Goal: Communication & Community: Participate in discussion

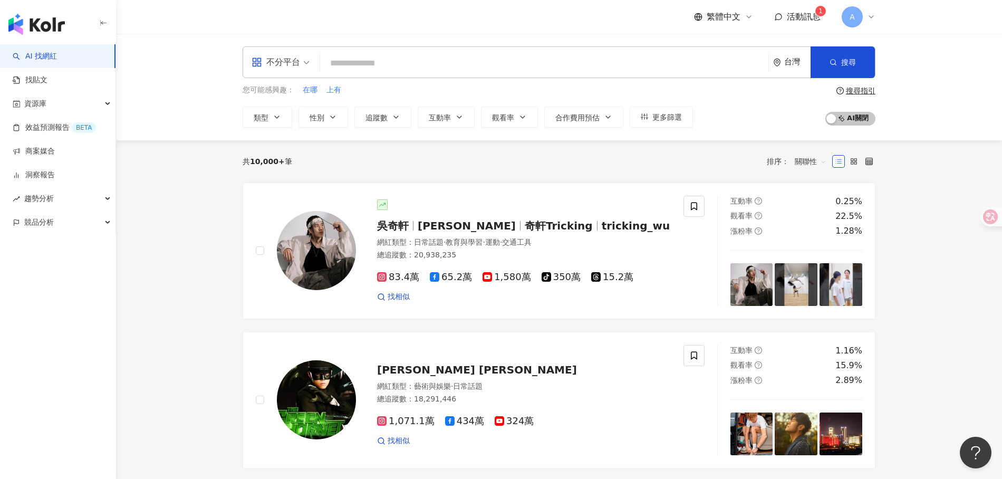
click at [799, 16] on span "活動訊息" at bounding box center [804, 17] width 34 height 10
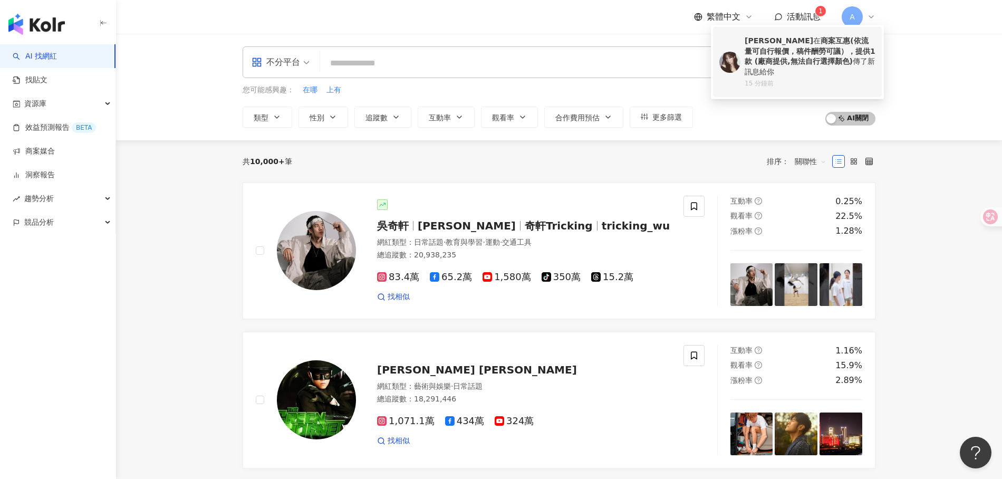
click at [816, 67] on div "[PERSON_NAME] 在 商案互惠(依流量可自行報價，稿件酬勞可議），提供1款 (廠商提供,無法自行選擇顏色) 傳了新訊息給你" at bounding box center [809, 56] width 131 height 41
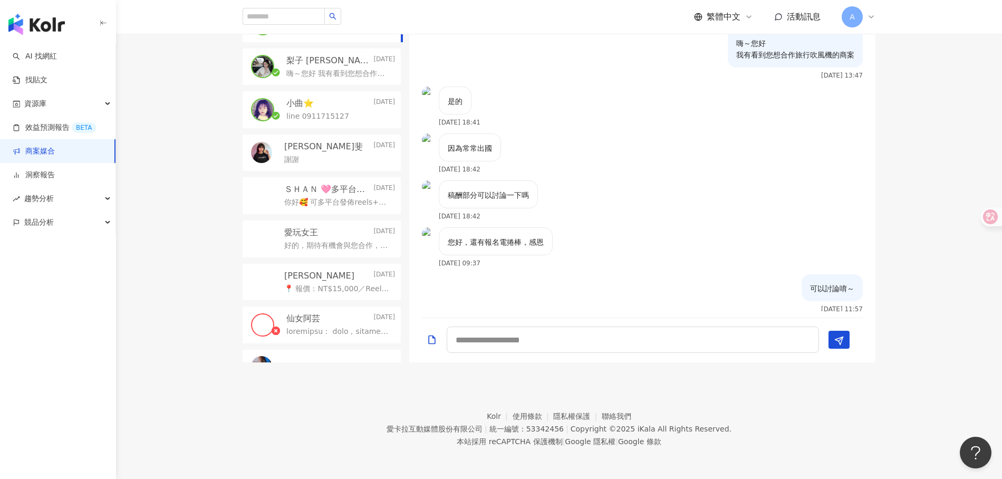
scroll to position [77, 0]
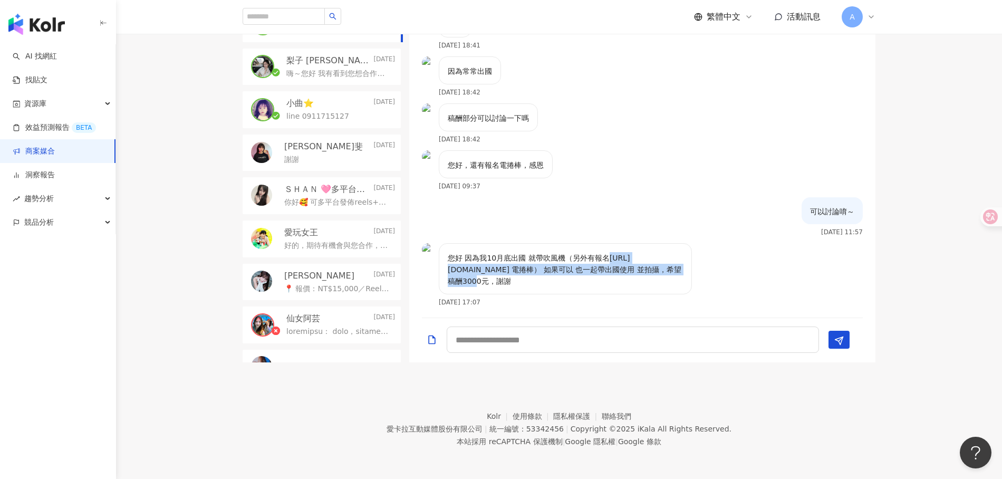
drag, startPoint x: 444, startPoint y: 266, endPoint x: 627, endPoint y: 269, distance: 183.0
click at [627, 269] on div "您好 因為我10月底出國 就帶吹風機（另外有報名[URL][DOMAIN_NAME] 電捲棒） 如果可以 也一起帶出國使用 並拍攝，希望稿酬3000元，謝謝" at bounding box center [565, 268] width 253 height 51
copy p "[URL][DOMAIN_NAME]"
click at [737, 230] on div "可以討論唷～ [DATE] 11:57" at bounding box center [642, 220] width 466 height 46
click at [562, 322] on div at bounding box center [642, 340] width 466 height 44
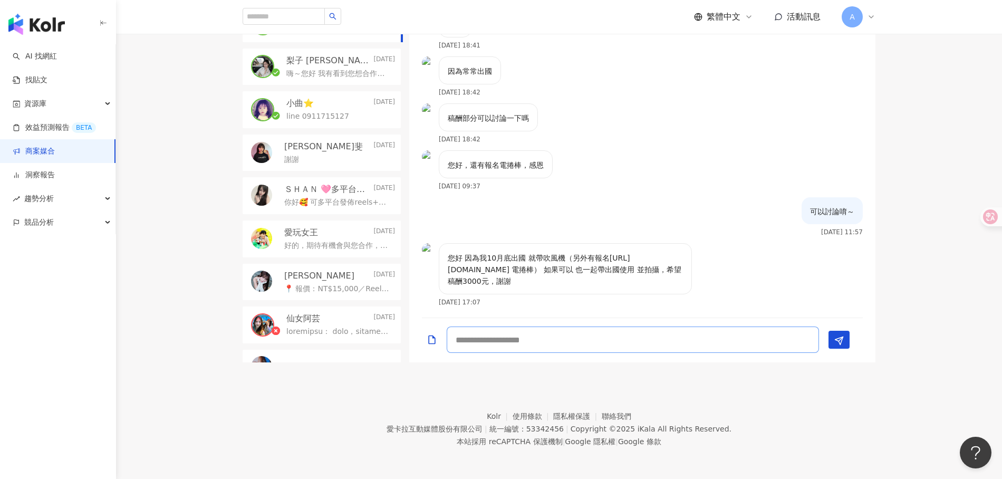
click at [562, 335] on textarea at bounding box center [633, 339] width 372 height 26
type textarea "*"
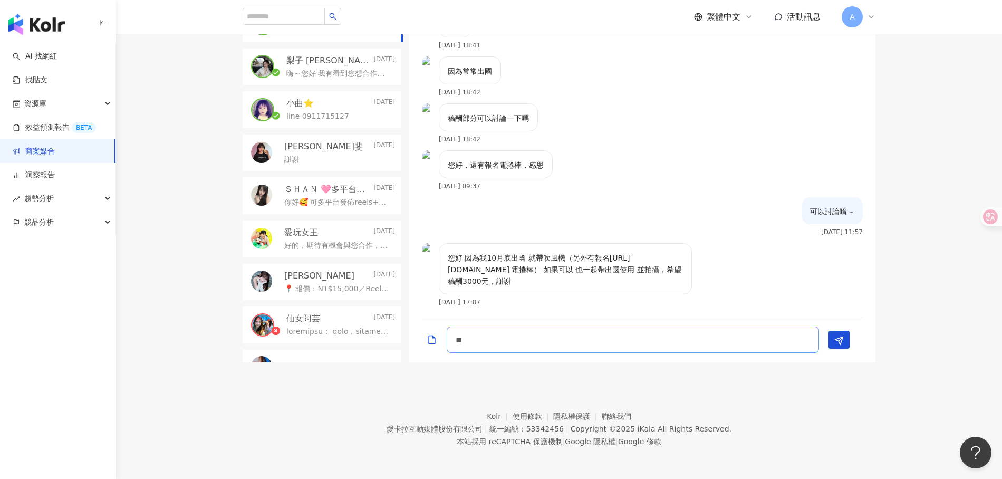
type textarea "*"
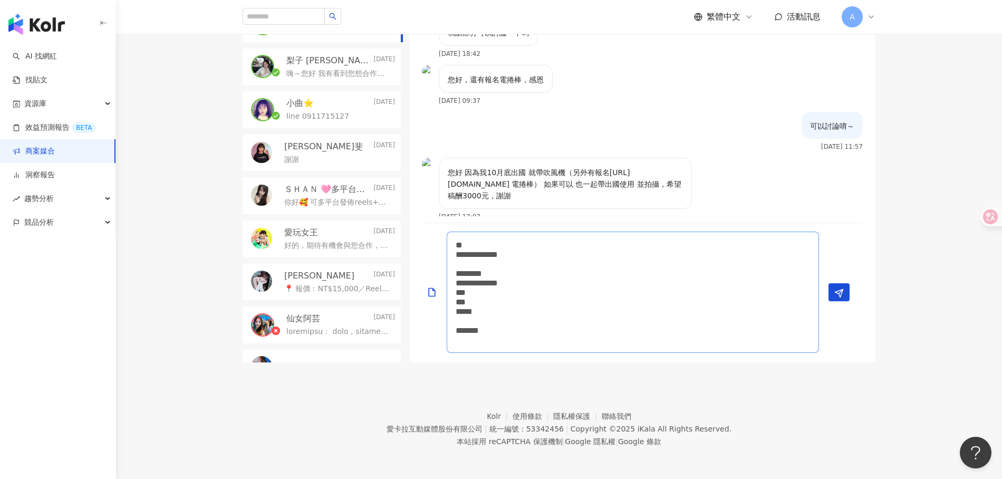
scroll to position [1, 0]
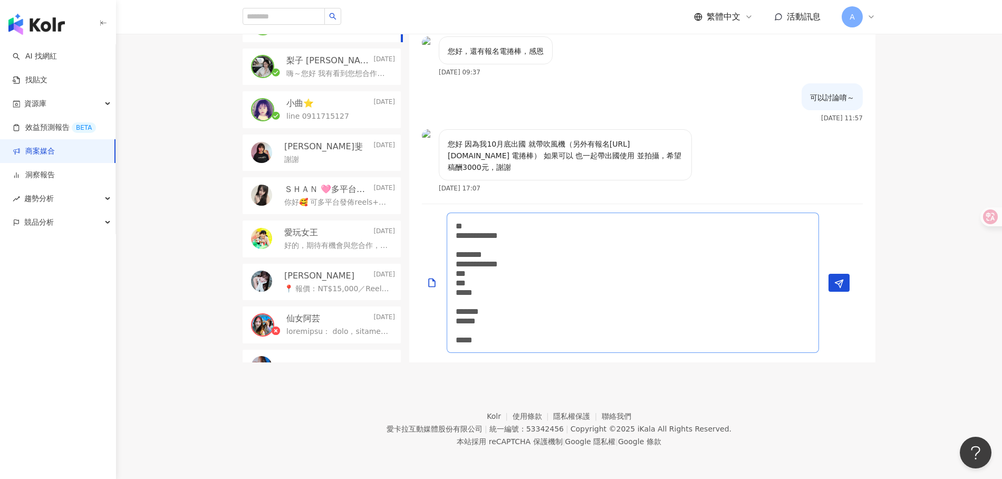
type textarea "**********"
